Goal: Task Accomplishment & Management: Manage account settings

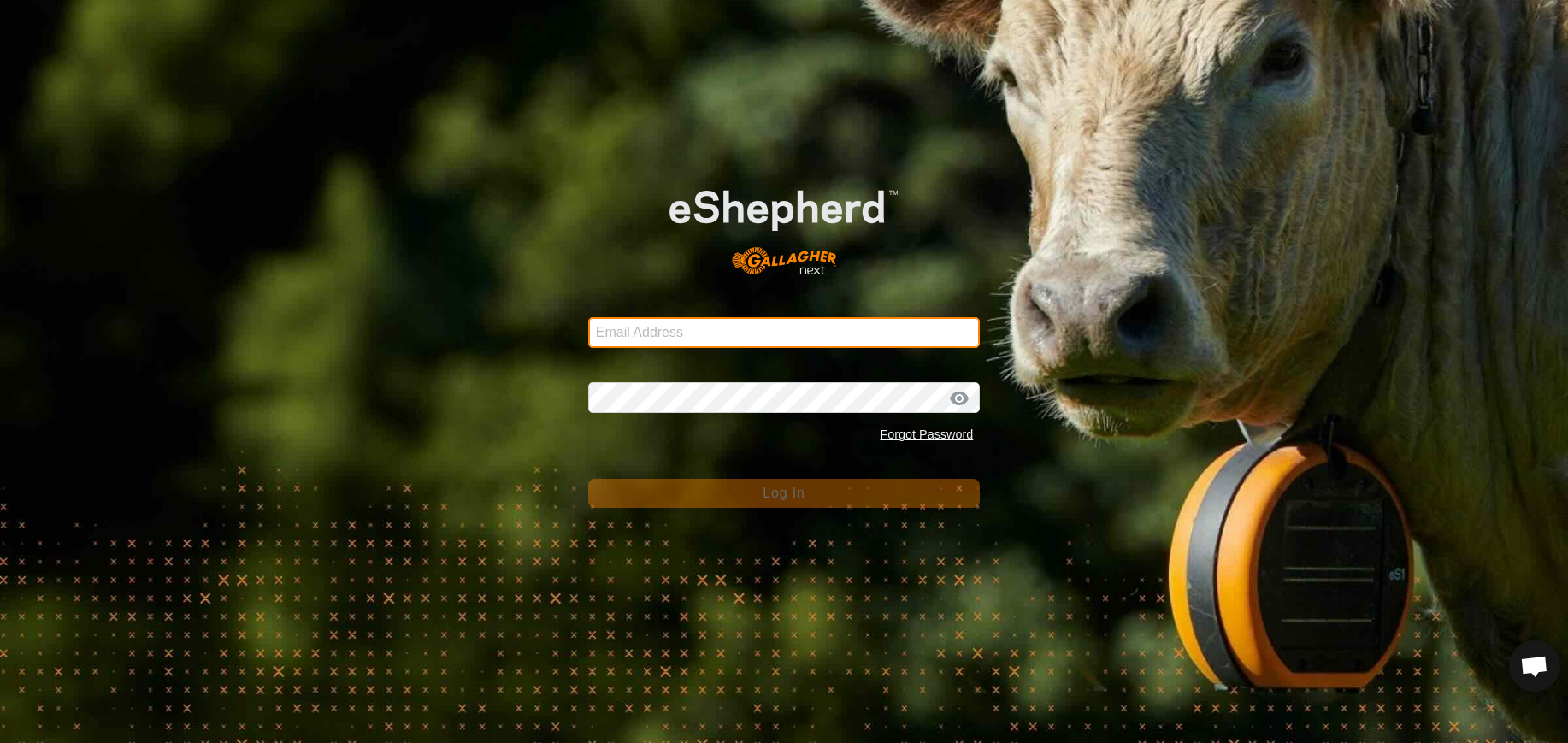
type input "[EMAIL_ADDRESS][DOMAIN_NAME]"
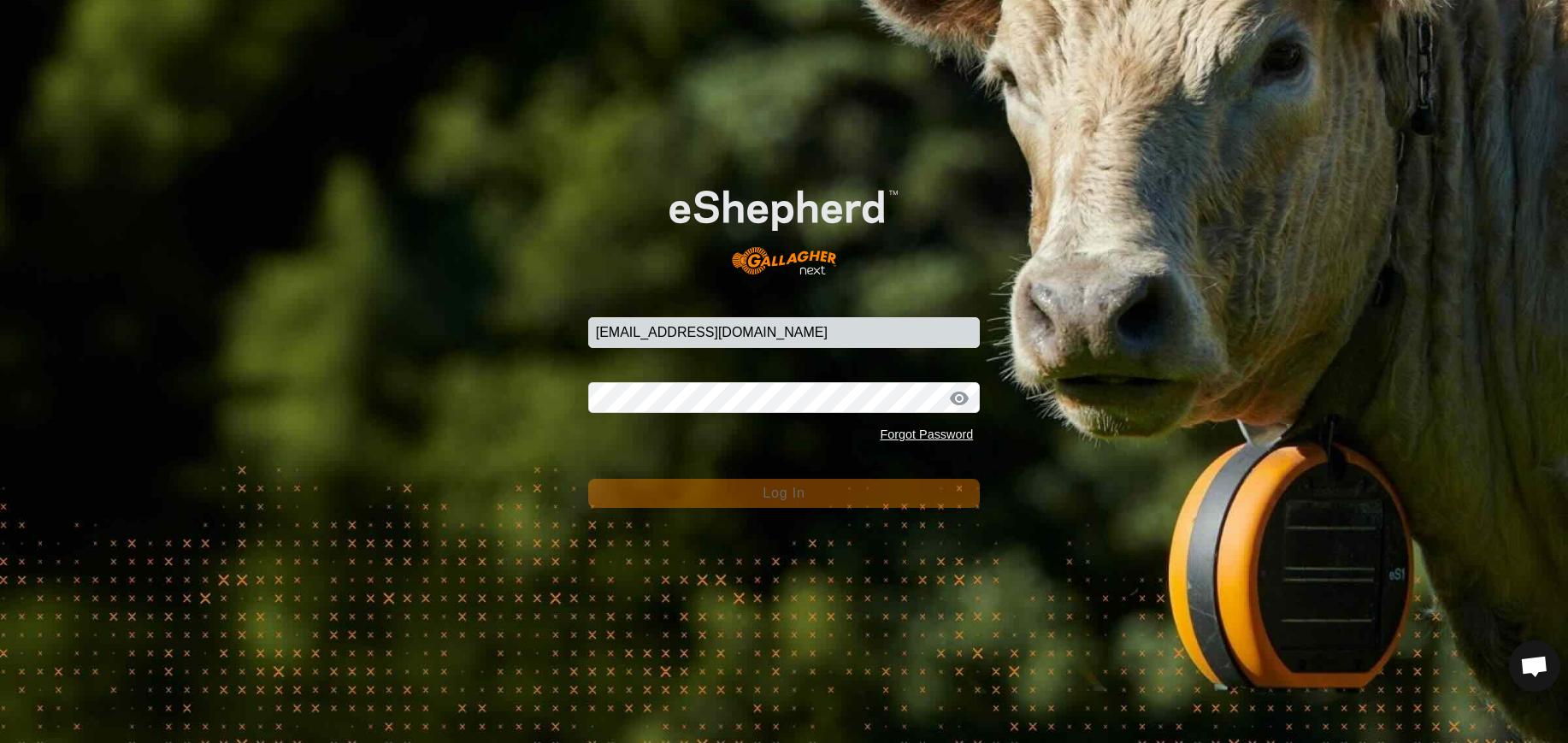
click at [808, 490] on button "Log In" at bounding box center [784, 493] width 392 height 29
